Goal: Learn about a topic

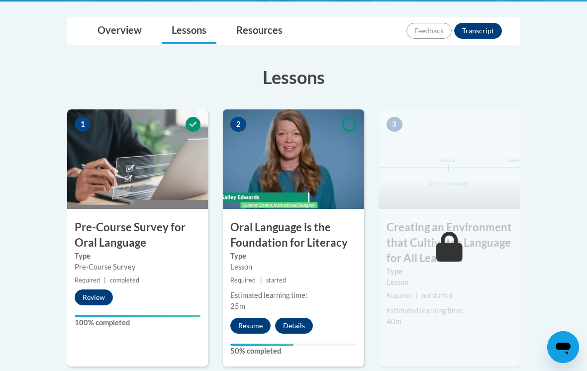
scroll to position [255, 0]
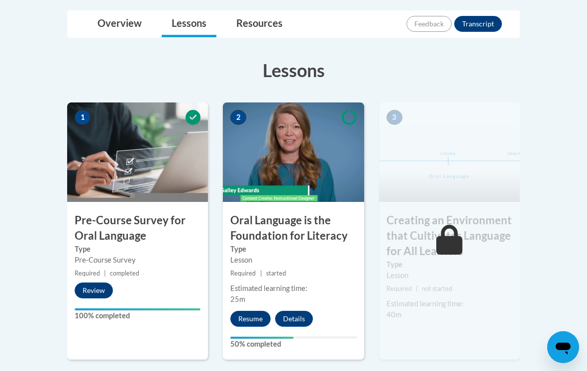
click at [251, 320] on button "Resume" at bounding box center [250, 319] width 40 height 16
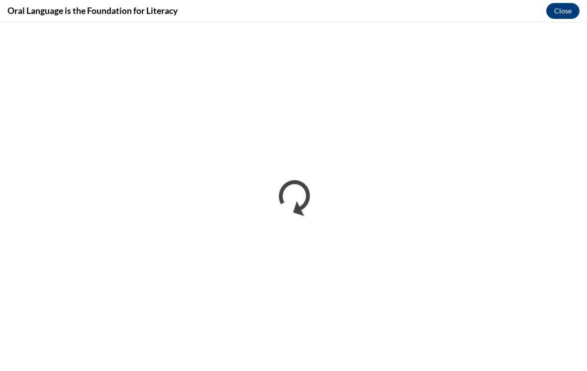
scroll to position [0, 0]
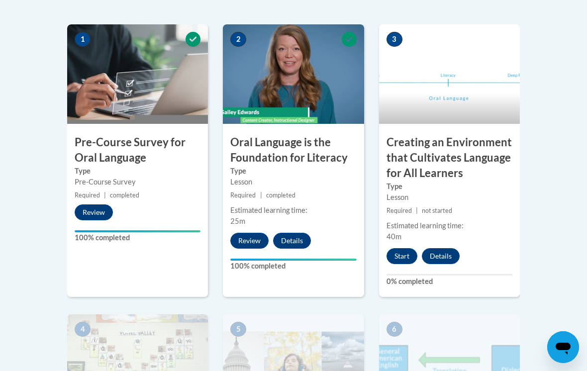
scroll to position [333, 0]
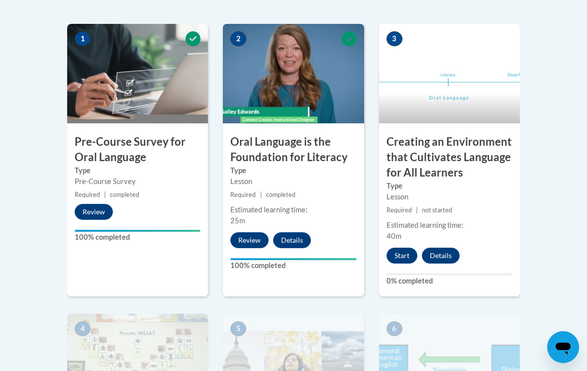
click at [404, 257] on button "Start" at bounding box center [402, 256] width 31 height 16
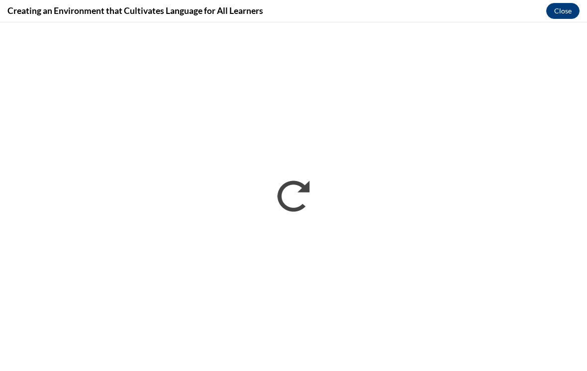
scroll to position [0, 0]
